Goal: Communication & Community: Answer question/provide support

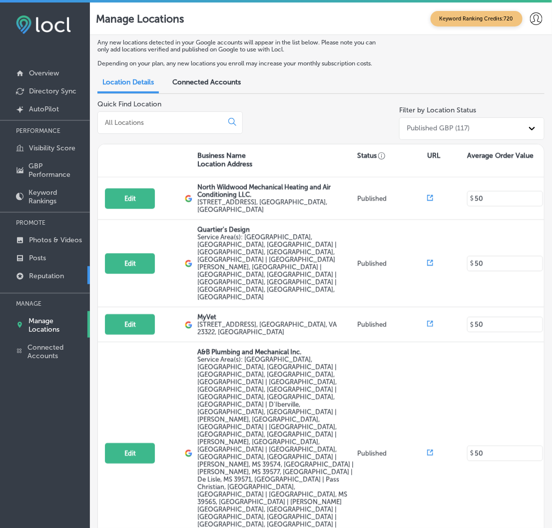
click at [46, 272] on p "Reputation" at bounding box center [46, 276] width 35 height 8
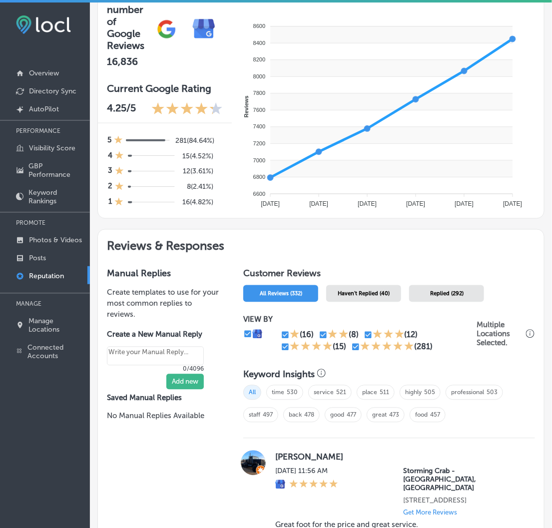
scroll to position [332, 0]
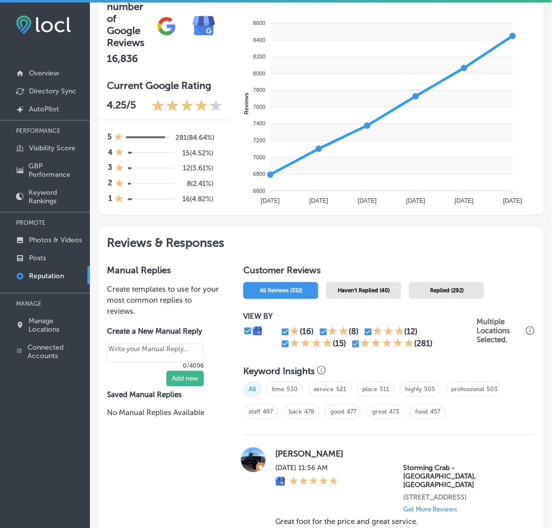
click at [365, 288] on span "Haven't Replied (40)" at bounding box center [363, 291] width 52 height 6
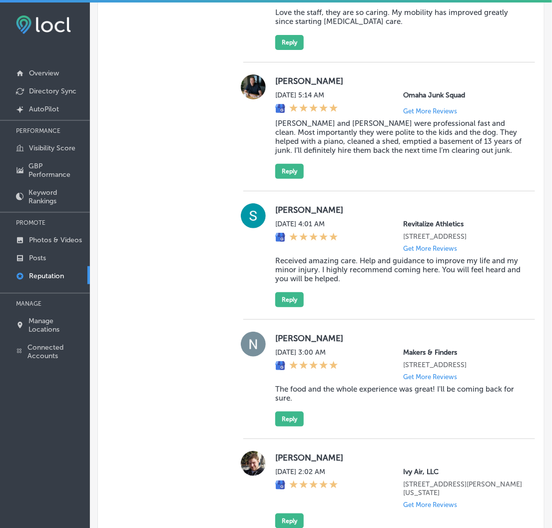
scroll to position [998, 0]
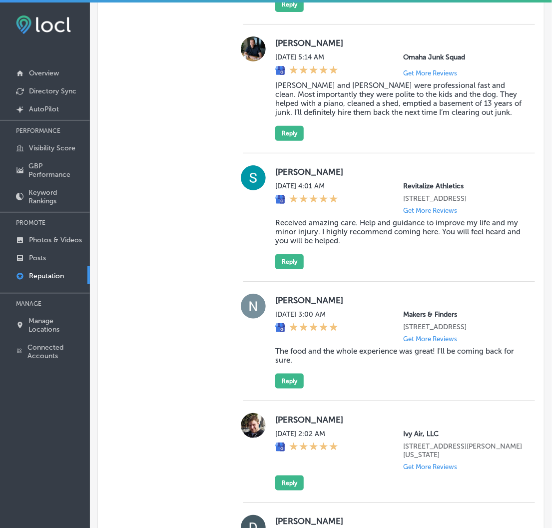
click at [275, 302] on label "[PERSON_NAME]" at bounding box center [399, 300] width 248 height 10
click at [275, 301] on label "[PERSON_NAME]" at bounding box center [399, 300] width 248 height 10
click at [266, 302] on div "[PERSON_NAME] [DATE] 3:00 AM Makers & Finders [STREET_ADDRESS] Get More Reviews…" at bounding box center [389, 341] width 292 height 95
click at [272, 299] on div "[PERSON_NAME] [DATE] 3:00 AM Makers & Finders [STREET_ADDRESS] Get More Reviews…" at bounding box center [389, 341] width 292 height 95
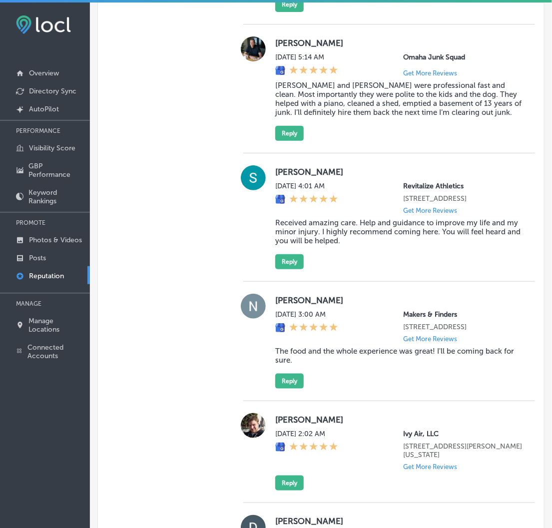
click at [272, 298] on div "[PERSON_NAME] [DATE] 3:00 AM Makers & Finders [STREET_ADDRESS] Get More Reviews…" at bounding box center [389, 341] width 292 height 95
click at [353, 298] on label "[PERSON_NAME]" at bounding box center [399, 300] width 248 height 10
click at [271, 299] on div "[PERSON_NAME] [DATE] 3:00 AM Makers & Finders [STREET_ADDRESS] Get More Reviews…" at bounding box center [389, 341] width 292 height 95
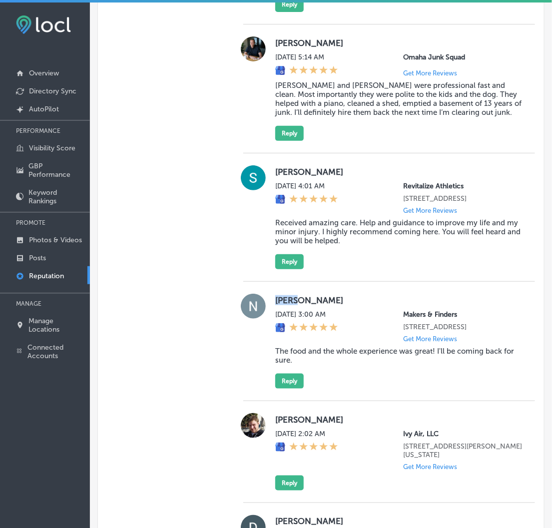
click at [273, 299] on div "[PERSON_NAME] [DATE] 3:00 AM Makers & Finders [STREET_ADDRESS] Get More Reviews…" at bounding box center [389, 341] width 292 height 95
click at [268, 298] on div "[PERSON_NAME] [DATE] 3:00 AM Makers & Finders [STREET_ADDRESS] Get More Reviews…" at bounding box center [389, 341] width 292 height 95
click at [270, 300] on div "[PERSON_NAME] [DATE] 3:00 AM Makers & Finders [STREET_ADDRESS] Get More Reviews…" at bounding box center [389, 341] width 292 height 95
drag, startPoint x: 270, startPoint y: 300, endPoint x: 346, endPoint y: 300, distance: 75.9
click at [309, 311] on div "[PERSON_NAME] [DATE] 3:00 AM Makers & Finders [STREET_ADDRESS] Get More Reviews…" at bounding box center [389, 341] width 292 height 95
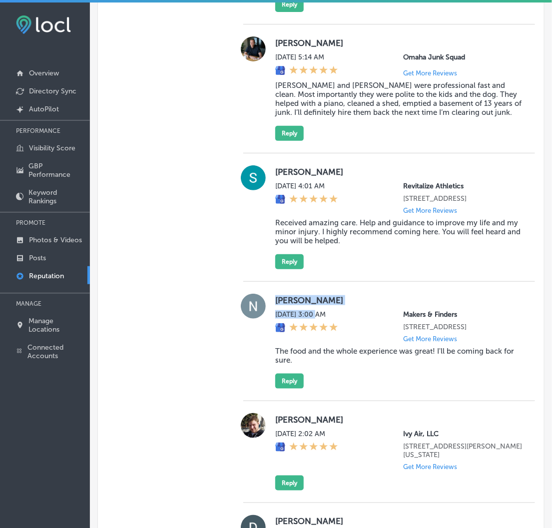
click at [354, 296] on label "[PERSON_NAME]" at bounding box center [399, 300] width 248 height 10
click at [377, 321] on div "[DATE] 3:00 AM Makers & Finders [STREET_ADDRESS] Get More Reviews" at bounding box center [399, 326] width 248 height 32
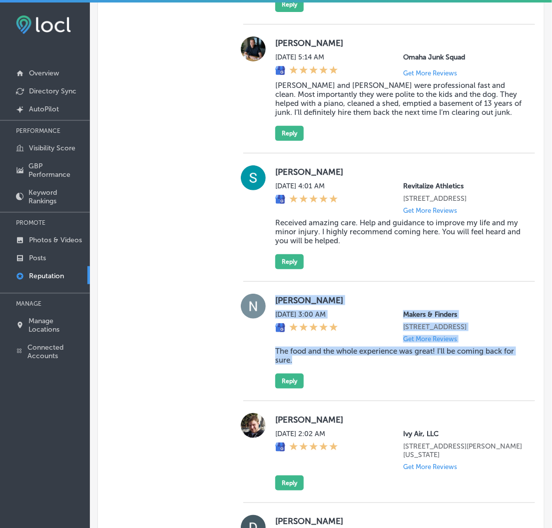
drag, startPoint x: 272, startPoint y: 297, endPoint x: 405, endPoint y: 385, distance: 160.6
click at [405, 385] on div "[PERSON_NAME] [DATE] 3:00 AM Makers & Finders [STREET_ADDRESS] Get More Reviews…" at bounding box center [389, 341] width 292 height 95
copy div "[PERSON_NAME] [DATE] 3:00 AM Makers & Finders [STREET_ADDRESS] Get More Reviews…"
click at [285, 388] on button "Reply" at bounding box center [289, 380] width 28 height 15
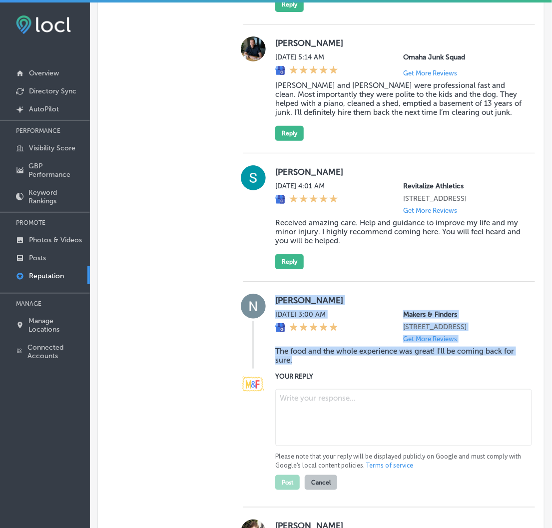
type textarea "x"
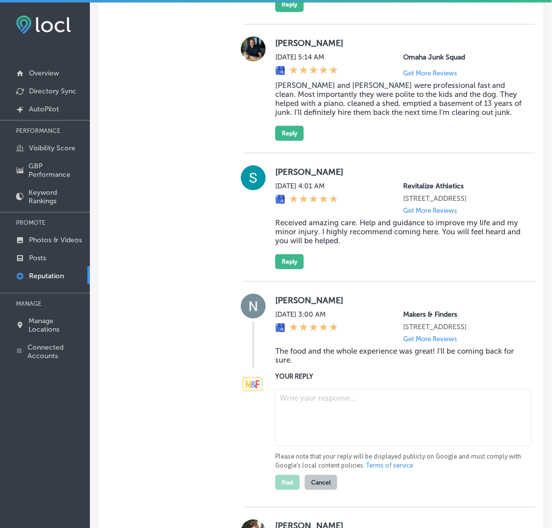
click at [301, 418] on textarea at bounding box center [403, 417] width 257 height 57
paste textarea "Thank you for the wonderful review, [PERSON_NAME]! We’re thrilled to hear that …"
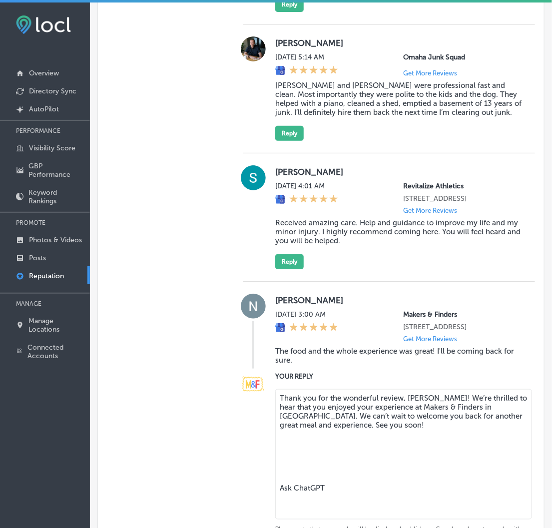
click at [331, 501] on textarea "Thank you for the wonderful review, [PERSON_NAME]! We’re thrilled to hear that …" at bounding box center [403, 454] width 257 height 130
type textarea "Thank you for the wonderful review, [PERSON_NAME]! We’re thrilled to hear that …"
click at [285, 506] on button "Post" at bounding box center [287, 498] width 24 height 15
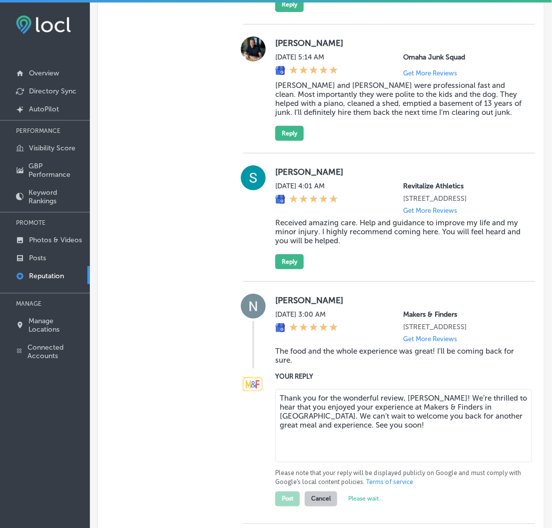
type textarea "x"
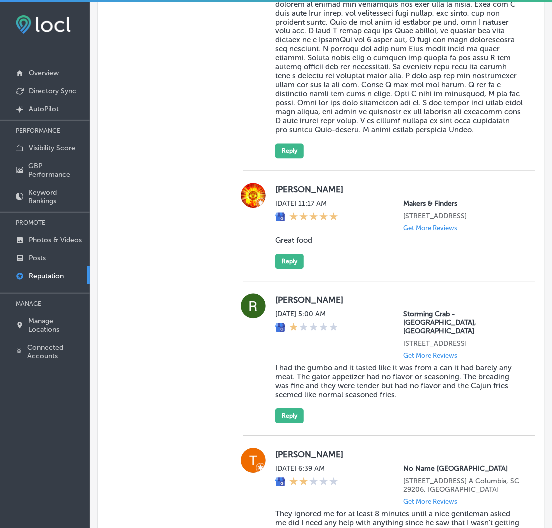
scroll to position [1497, 0]
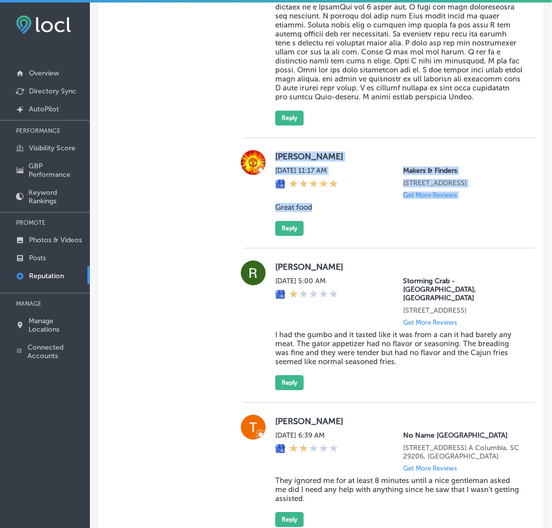
drag, startPoint x: 273, startPoint y: 181, endPoint x: 428, endPoint y: 256, distance: 171.9
click at [428, 236] on div "[PERSON_NAME] [DATE] 11:17 AM Makers & Finders [STREET_ADDRESS] Get More Review…" at bounding box center [399, 193] width 248 height 86
click at [503, 234] on div "[PERSON_NAME] [DATE] 11:17 AM Makers & Finders [STREET_ADDRESS] Get More Review…" at bounding box center [399, 193] width 248 height 86
drag, startPoint x: 273, startPoint y: 178, endPoint x: 447, endPoint y: 245, distance: 186.6
click at [447, 236] on div "[PERSON_NAME] [DATE] 11:17 AM Makers & Finders [STREET_ADDRESS] Get More Review…" at bounding box center [399, 193] width 248 height 86
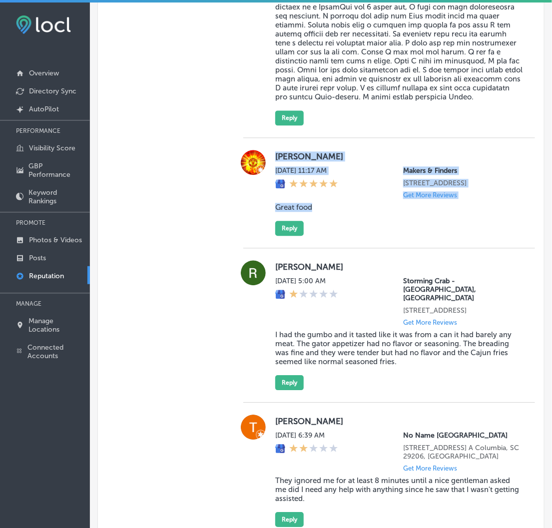
copy div "[PERSON_NAME] [DATE] 11:17 AM Makers & Finders [STREET_ADDRESS] Get More Review…"
click at [286, 236] on button "Reply" at bounding box center [289, 228] width 28 height 15
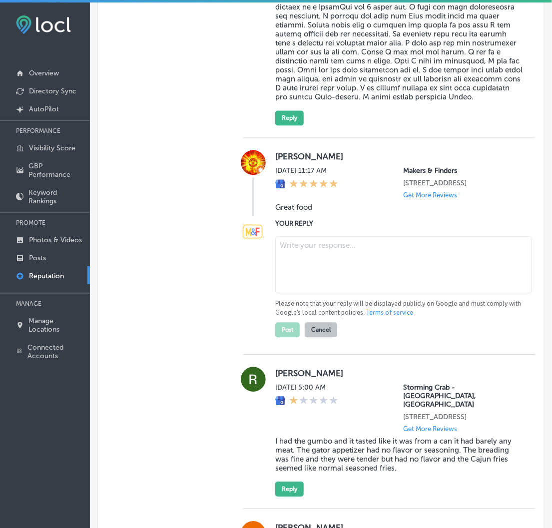
click at [312, 290] on textarea at bounding box center [403, 264] width 257 height 57
paste textarea "Thank you for the great review, [PERSON_NAME]! We're so glad to hear you enjoye…"
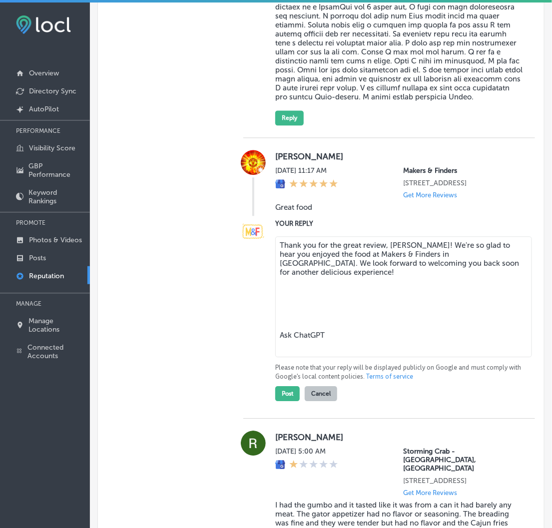
click at [331, 357] on textarea "Thank you for the great review, [PERSON_NAME]! We're so glad to hear you enjoye…" at bounding box center [403, 296] width 257 height 121
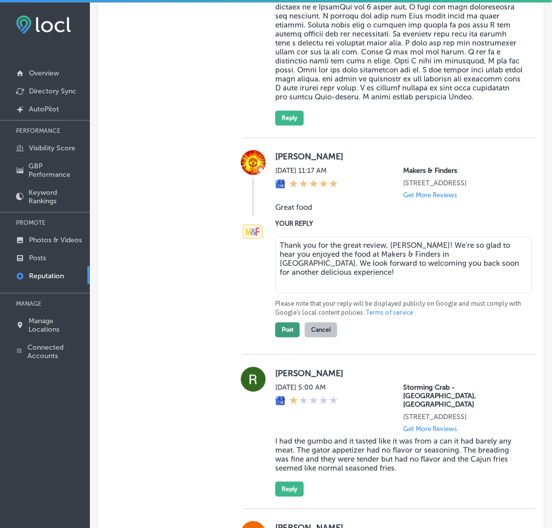
type textarea "Thank you for the great review, [PERSON_NAME]! We're so glad to hear you enjoye…"
click at [289, 337] on button "Post" at bounding box center [287, 329] width 24 height 15
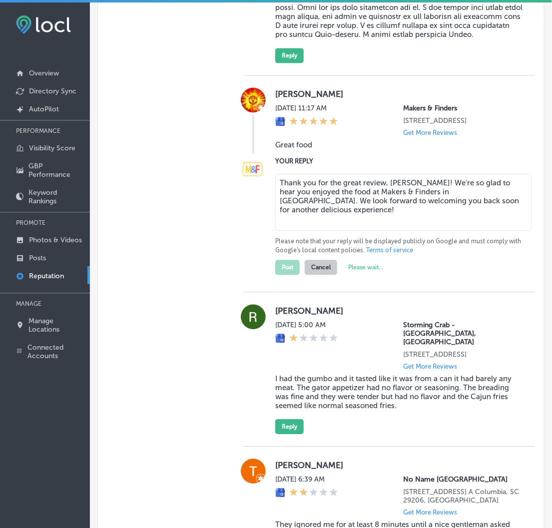
type textarea "x"
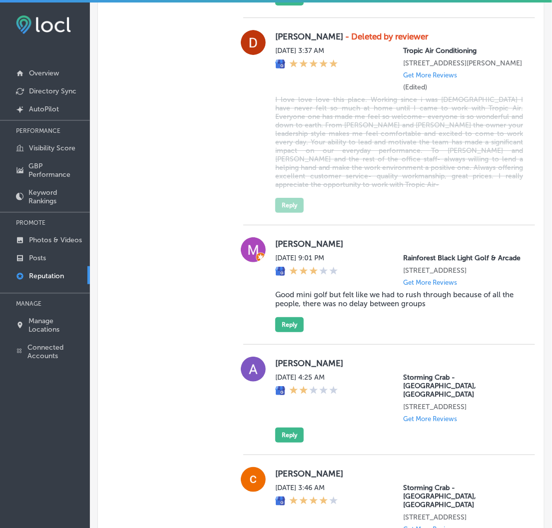
scroll to position [1941, 0]
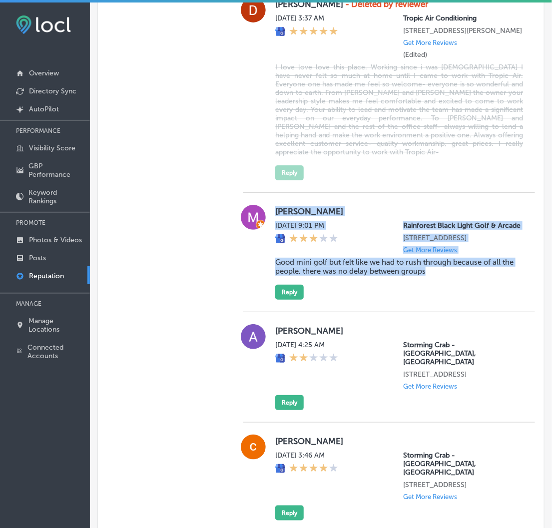
drag, startPoint x: 276, startPoint y: 224, endPoint x: 436, endPoint y: 297, distance: 175.6
click at [436, 297] on div "[PERSON_NAME] [DATE] 9:01 PM Rainforest [GEOGRAPHIC_DATA] [STREET_ADDRESS] Get …" at bounding box center [399, 252] width 248 height 95
copy div "[PERSON_NAME] [DATE] 9:01 PM Rainforest [GEOGRAPHIC_DATA] [STREET_ADDRESS] Get …"
click at [447, 299] on div "[PERSON_NAME] [DATE] 9:01 PM Rainforest [GEOGRAPHIC_DATA] [STREET_ADDRESS] Get …" at bounding box center [399, 252] width 248 height 95
drag, startPoint x: 272, startPoint y: 223, endPoint x: 441, endPoint y: 318, distance: 194.4
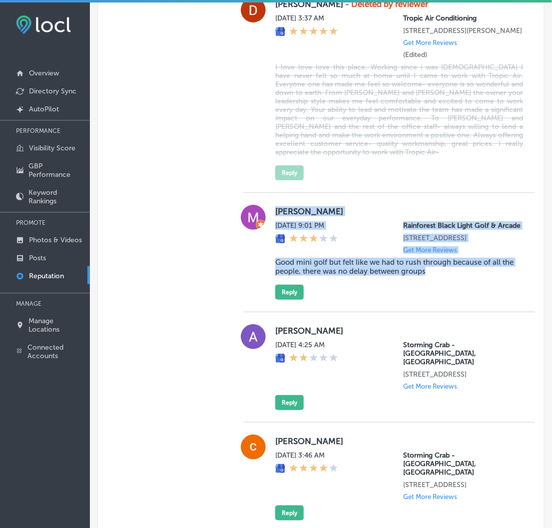
click at [441, 299] on div "[PERSON_NAME] [DATE] 9:01 PM Rainforest [GEOGRAPHIC_DATA] [STREET_ADDRESS] Get …" at bounding box center [389, 252] width 292 height 95
copy div "[PERSON_NAME] [DATE] 9:01 PM Rainforest [GEOGRAPHIC_DATA] [STREET_ADDRESS] Get …"
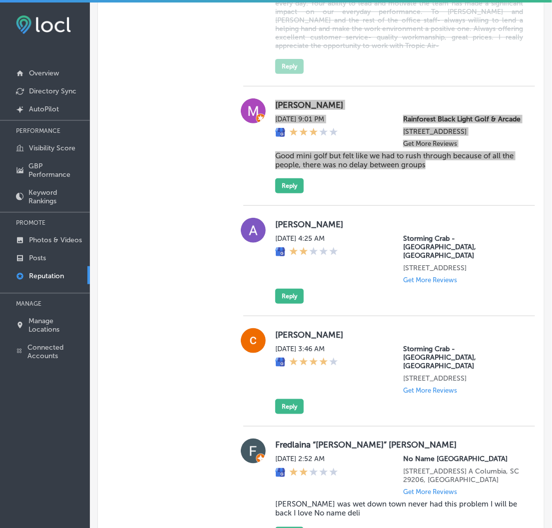
scroll to position [2028, 0]
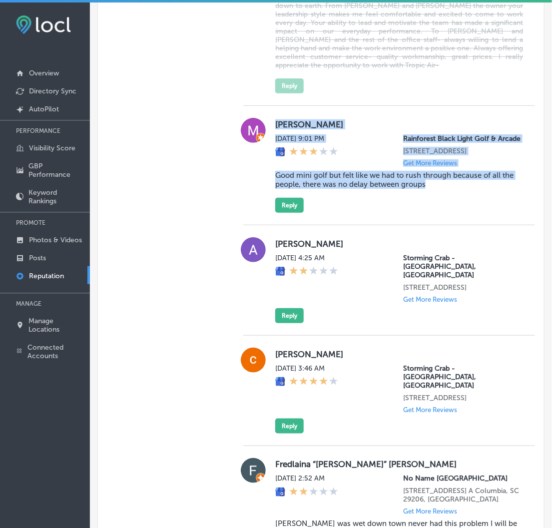
click at [441, 213] on div "[PERSON_NAME] [DATE] 9:01 PM Rainforest [GEOGRAPHIC_DATA] [STREET_ADDRESS] Get …" at bounding box center [399, 165] width 248 height 95
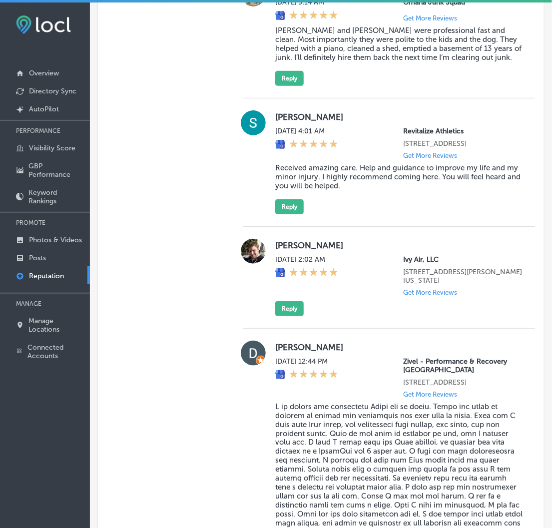
scroll to position [1085, 0]
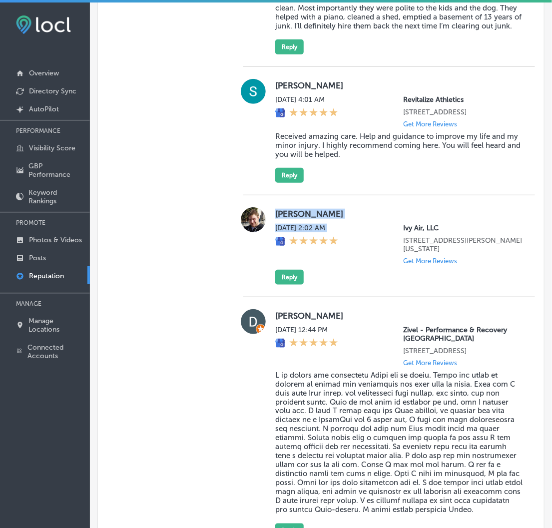
drag, startPoint x: 274, startPoint y: 211, endPoint x: 336, endPoint y: 255, distance: 76.0
click at [336, 255] on div "[PERSON_NAME] [DATE] 2:02 AM Ivy Air, LLC [STREET_ADDRESS][PERSON_NAME][US_STAT…" at bounding box center [399, 245] width 248 height 77
click at [335, 255] on div "[DATE] 2:02 AM" at bounding box center [306, 244] width 63 height 41
click at [271, 208] on div "[PERSON_NAME] [DATE] 2:02 AM Ivy Air, LLC [STREET_ADDRESS][PERSON_NAME][US_STAT…" at bounding box center [389, 245] width 292 height 77
click at [272, 211] on div "[PERSON_NAME] [DATE] 2:02 AM Ivy Air, LLC [STREET_ADDRESS][PERSON_NAME][US_STAT…" at bounding box center [389, 245] width 292 height 77
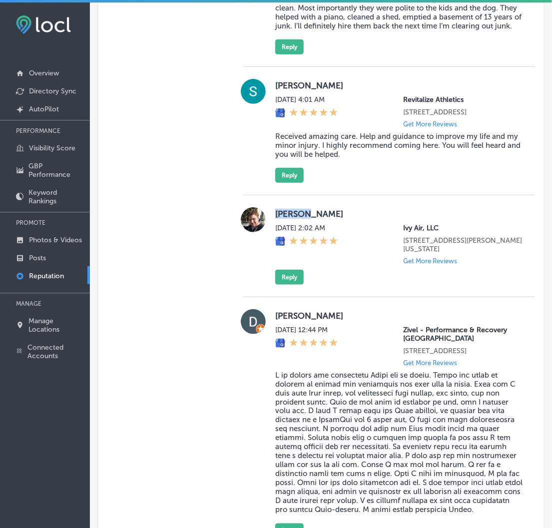
click at [272, 211] on div "[PERSON_NAME] [DATE] 2:02 AM Ivy Air, LLC [STREET_ADDRESS][PERSON_NAME][US_STAT…" at bounding box center [389, 245] width 292 height 77
click at [365, 255] on div "[DATE] 2:02 AM Ivy Air, LLC [STREET_ADDRESS][PERSON_NAME][US_STATE] Get More Re…" at bounding box center [399, 244] width 248 height 41
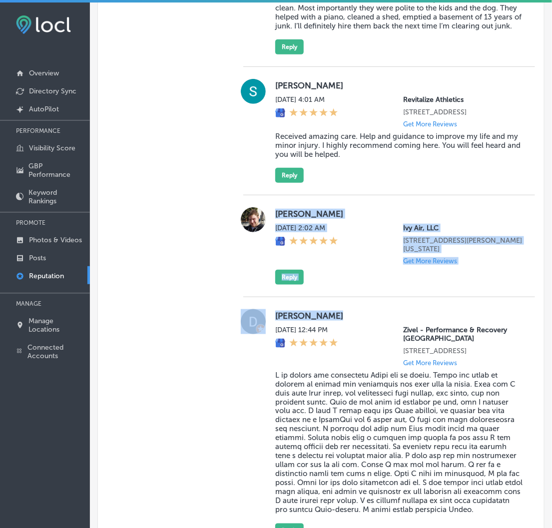
drag, startPoint x: 272, startPoint y: 209, endPoint x: 463, endPoint y: 313, distance: 218.5
copy div "[PERSON_NAME][DATE] 2:02 AM Ivy Air, LLC [STREET_ADDRESS][PERSON_NAME][US_STATE…"
click at [289, 275] on button "Reply" at bounding box center [289, 277] width 28 height 15
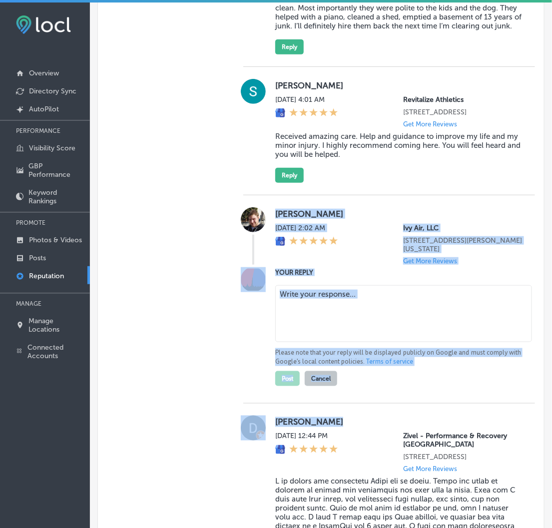
click at [310, 313] on textarea at bounding box center [403, 313] width 257 height 57
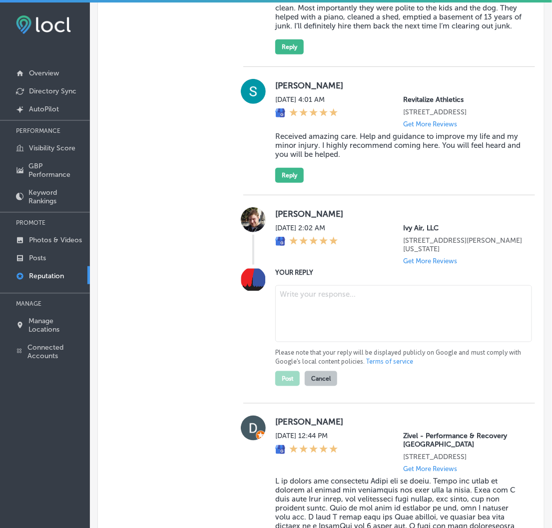
click at [311, 312] on textarea at bounding box center [403, 313] width 257 height 57
paste textarea "Thank you for the review, [PERSON_NAME]! We truly appreciate your feedback and …"
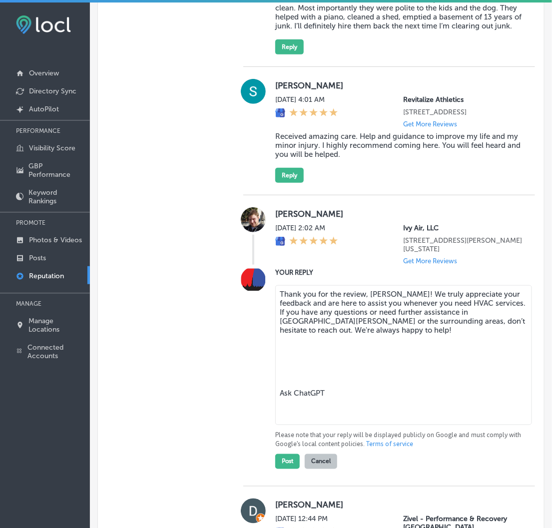
click at [328, 401] on textarea "Thank you for the review, [PERSON_NAME]! We truly appreciate your feedback and …" at bounding box center [403, 355] width 257 height 140
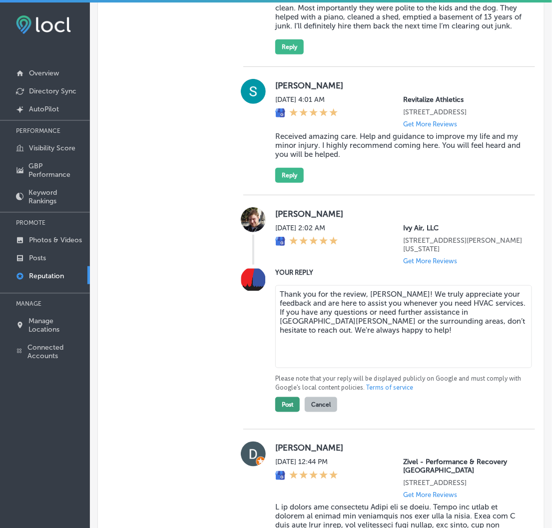
type textarea "Thank you for the review, [PERSON_NAME]! We truly appreciate your feedback and …"
click at [283, 404] on button "Post" at bounding box center [287, 404] width 24 height 15
type textarea "x"
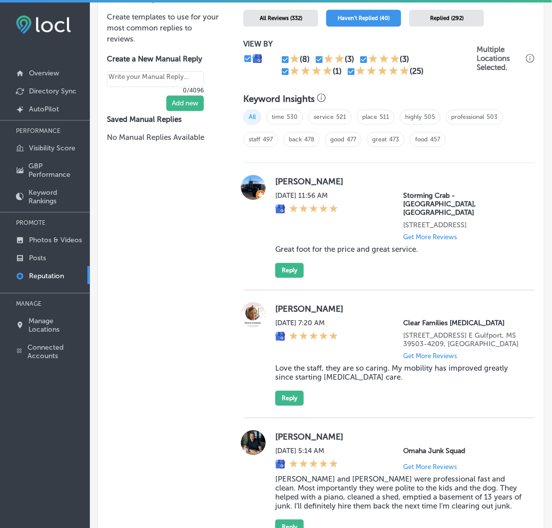
scroll to position [586, 0]
